Goal: Task Accomplishment & Management: Complete application form

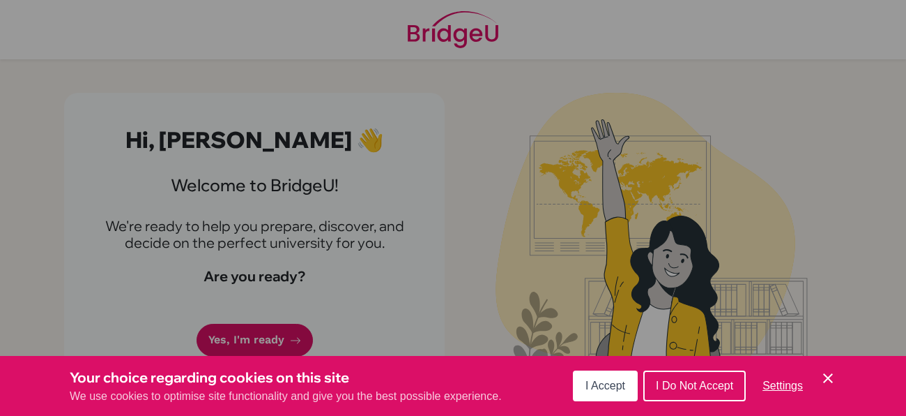
click at [274, 238] on div "Cookie Preferences" at bounding box center [453, 208] width 906 height 416
click at [834, 378] on icon "Cookie Control Close Icon" at bounding box center [828, 378] width 17 height 17
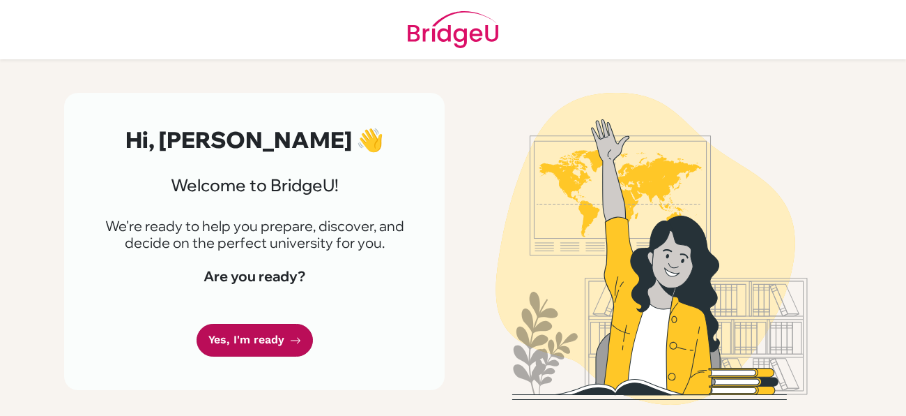
click at [268, 348] on link "Yes, I'm ready" at bounding box center [255, 340] width 116 height 33
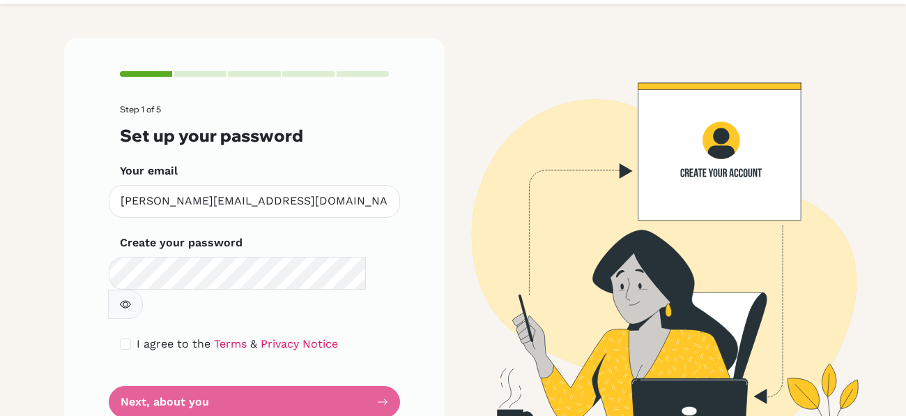
scroll to position [56, 0]
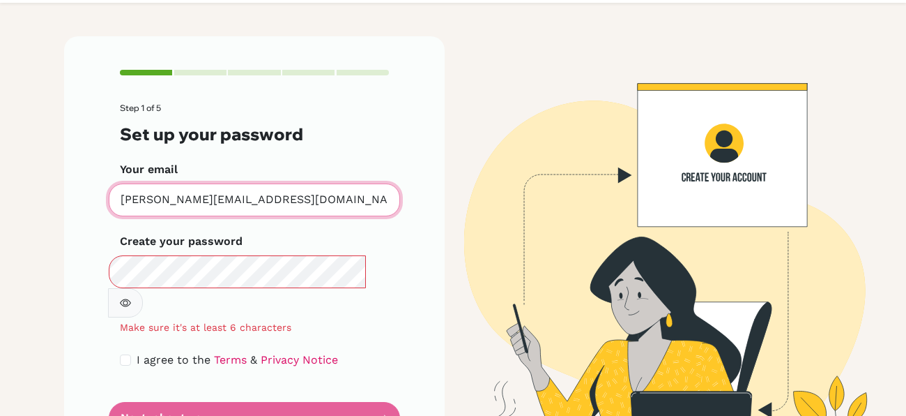
click at [116, 196] on input "[PERSON_NAME][EMAIL_ADDRESS][DOMAIN_NAME]" at bounding box center [254, 199] width 291 height 33
click at [311, 198] on input "[PERSON_NAME][EMAIL_ADDRESS][DOMAIN_NAME]" at bounding box center [254, 199] width 291 height 33
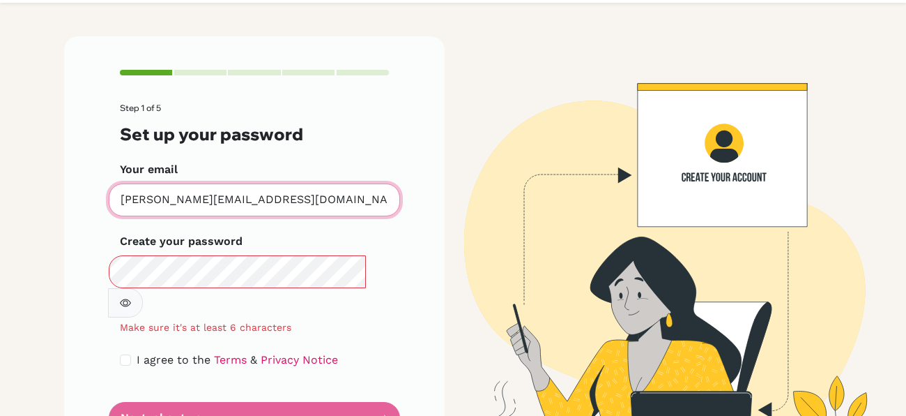
click at [311, 198] on input "[PERSON_NAME][EMAIL_ADDRESS][DOMAIN_NAME]" at bounding box center [254, 199] width 291 height 33
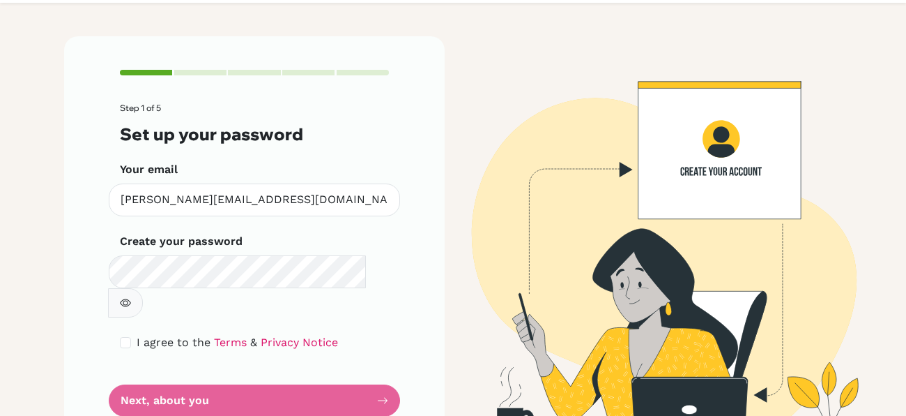
click at [143, 288] on button "button" at bounding box center [125, 302] width 35 height 29
click at [129, 337] on input "checkbox" at bounding box center [125, 342] width 11 height 11
checkbox input "true"
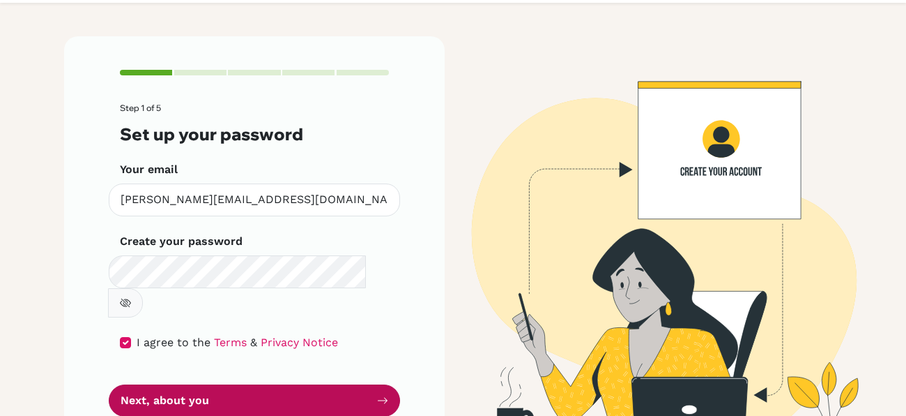
click at [225, 384] on button "Next, about you" at bounding box center [254, 400] width 291 height 33
